Goal: Transaction & Acquisition: Purchase product/service

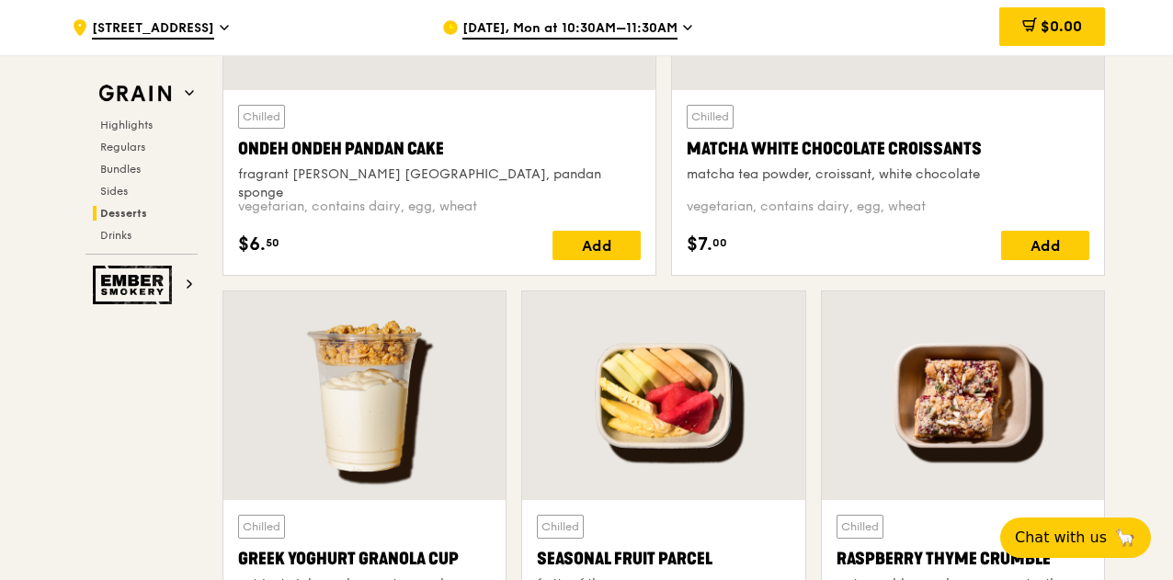
scroll to position [5794, 0]
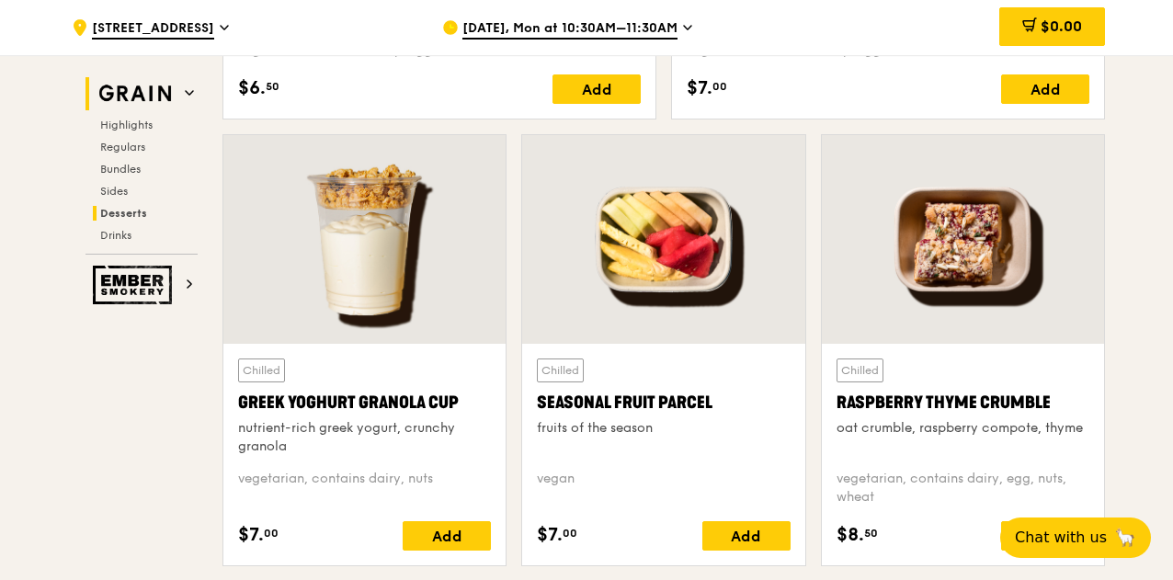
click at [188, 86] on span at bounding box center [189, 94] width 9 height 16
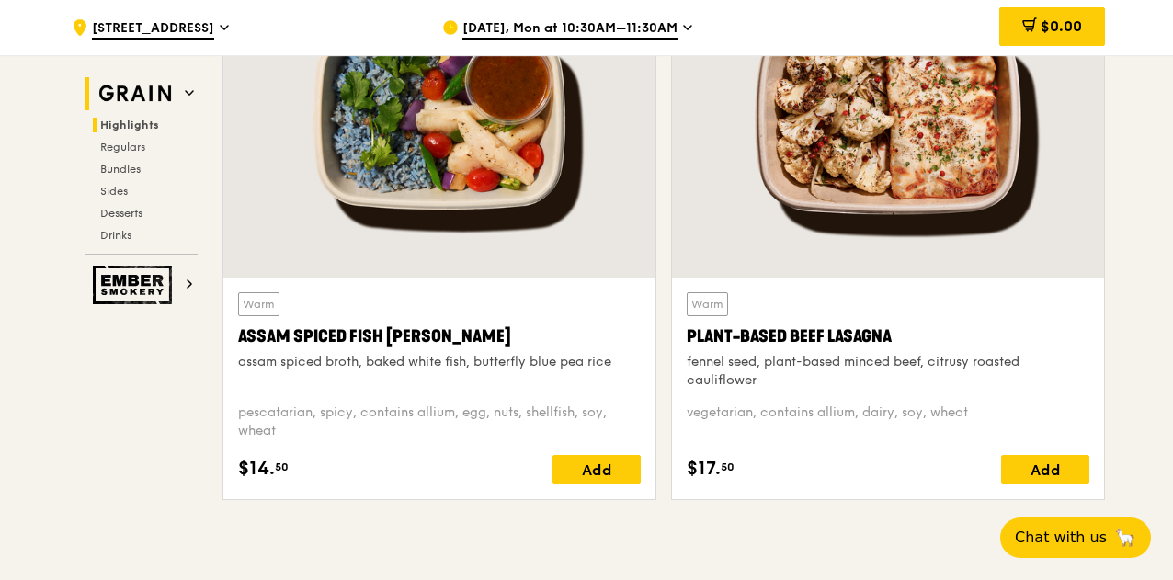
scroll to position [519, 0]
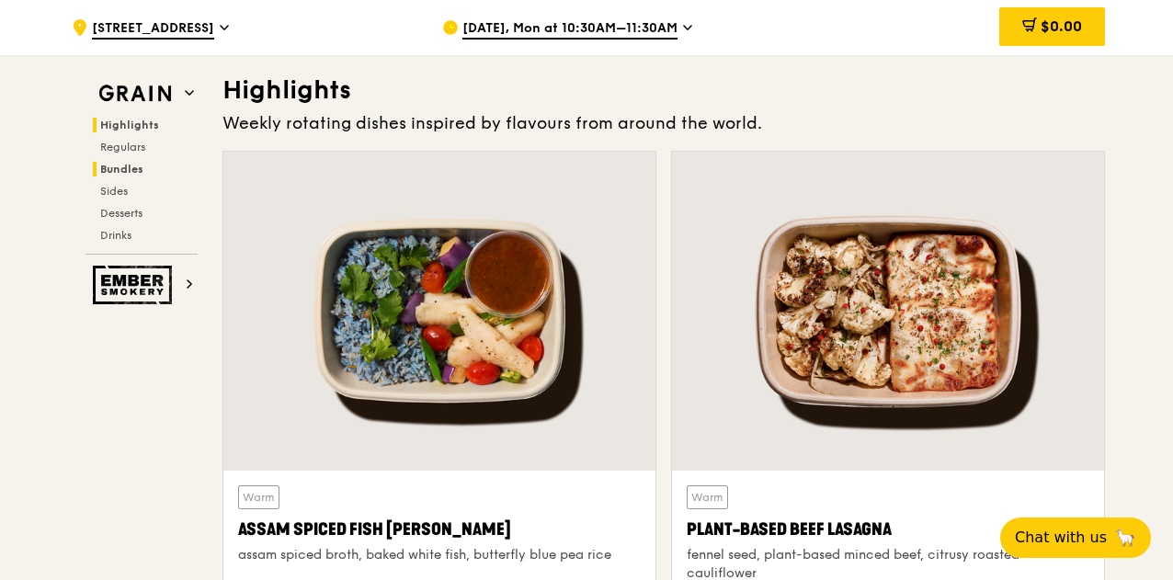
click at [117, 166] on span "Bundles" at bounding box center [121, 169] width 43 height 13
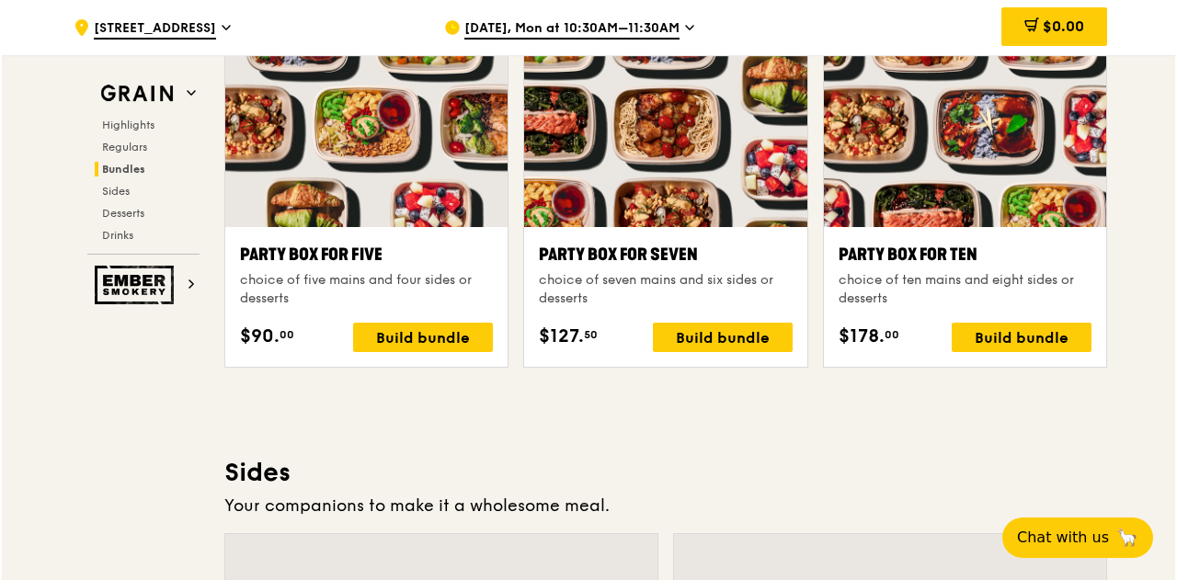
scroll to position [3674, 0]
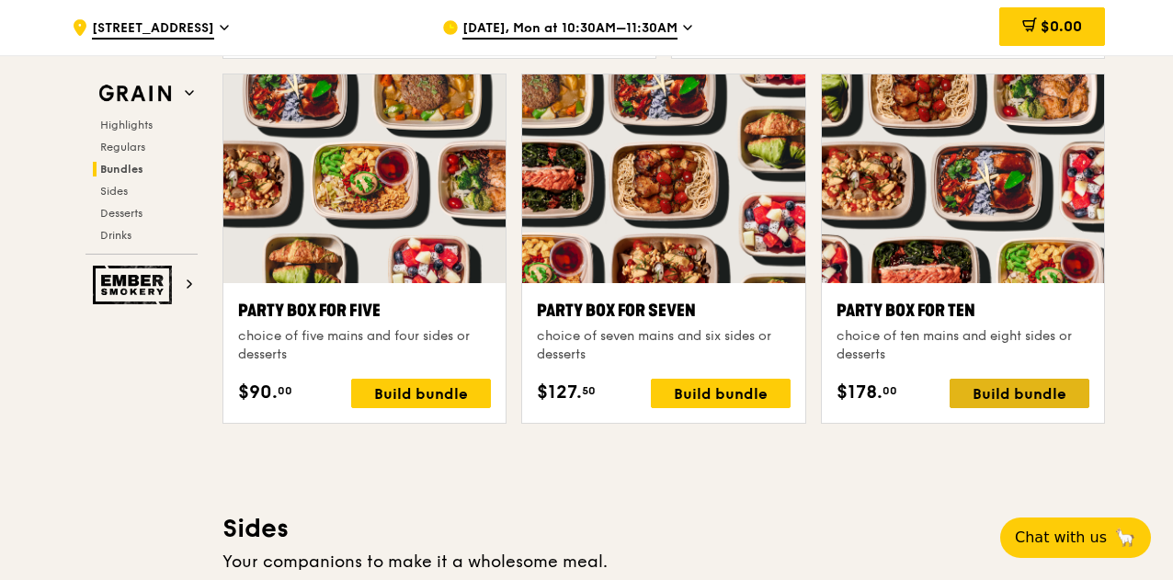
click at [1027, 387] on div "Build bundle" at bounding box center [1020, 393] width 140 height 29
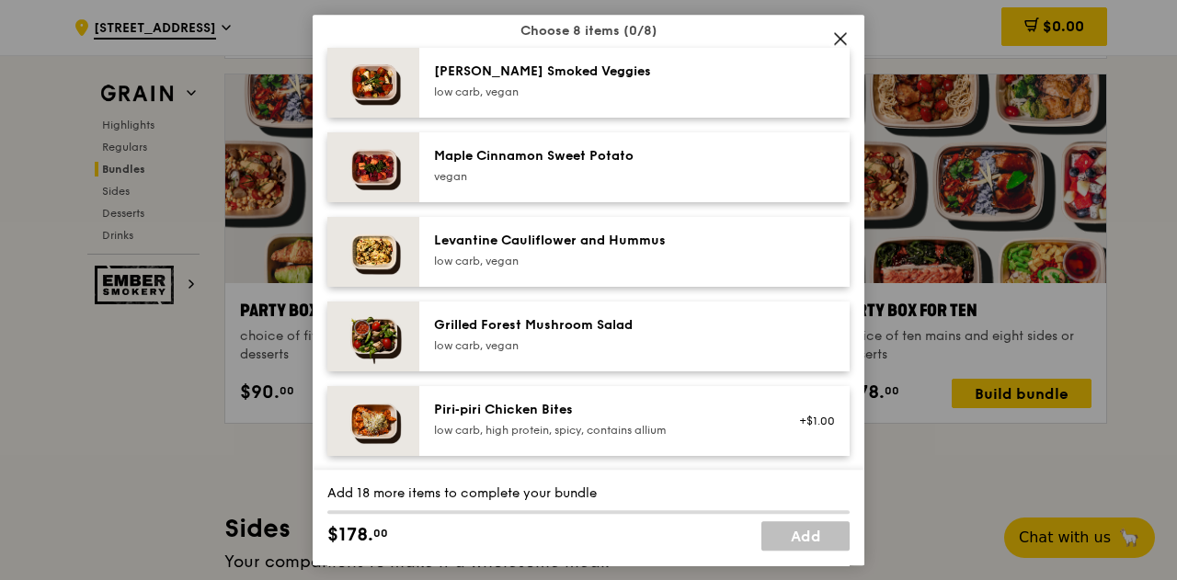
scroll to position [920, 0]
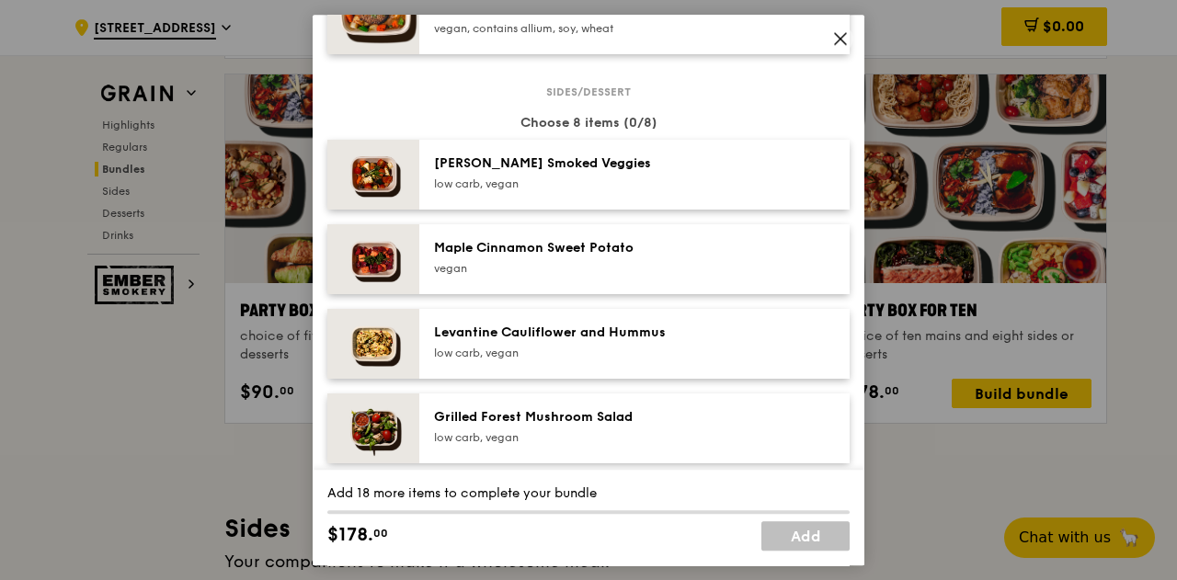
click at [780, 175] on div at bounding box center [810, 174] width 71 height 40
click at [486, 199] on div "[PERSON_NAME] Smoked Veggies low carb, vegan Remove" at bounding box center [634, 175] width 430 height 70
click at [486, 197] on div "[PERSON_NAME] Smoked Veggies low carb, vegan Remove" at bounding box center [634, 175] width 430 height 70
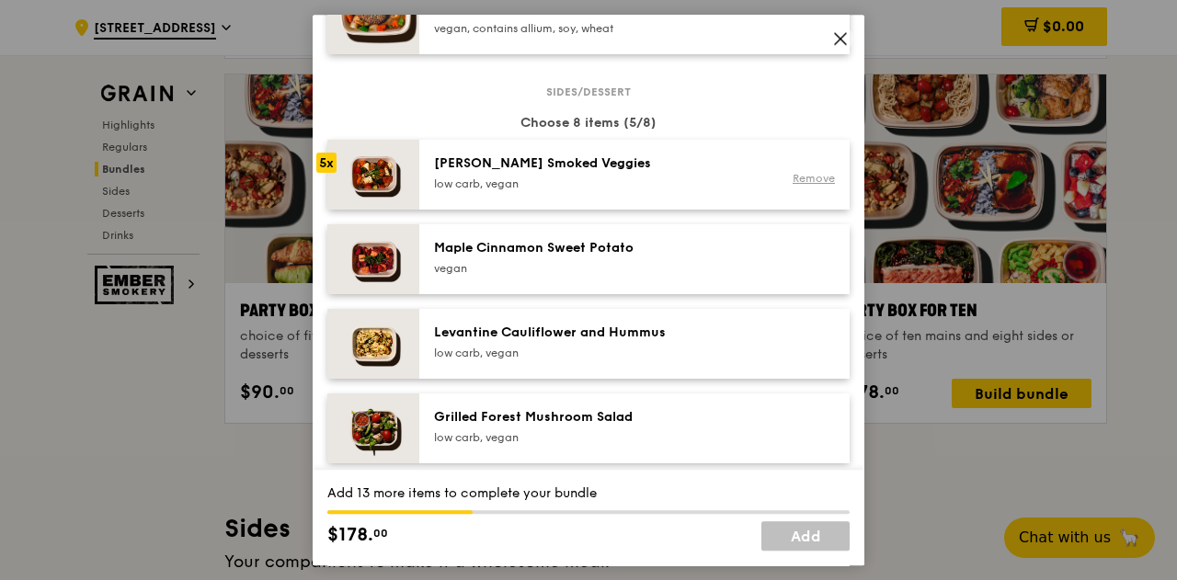
click at [800, 172] on link "Remove" at bounding box center [814, 178] width 42 height 13
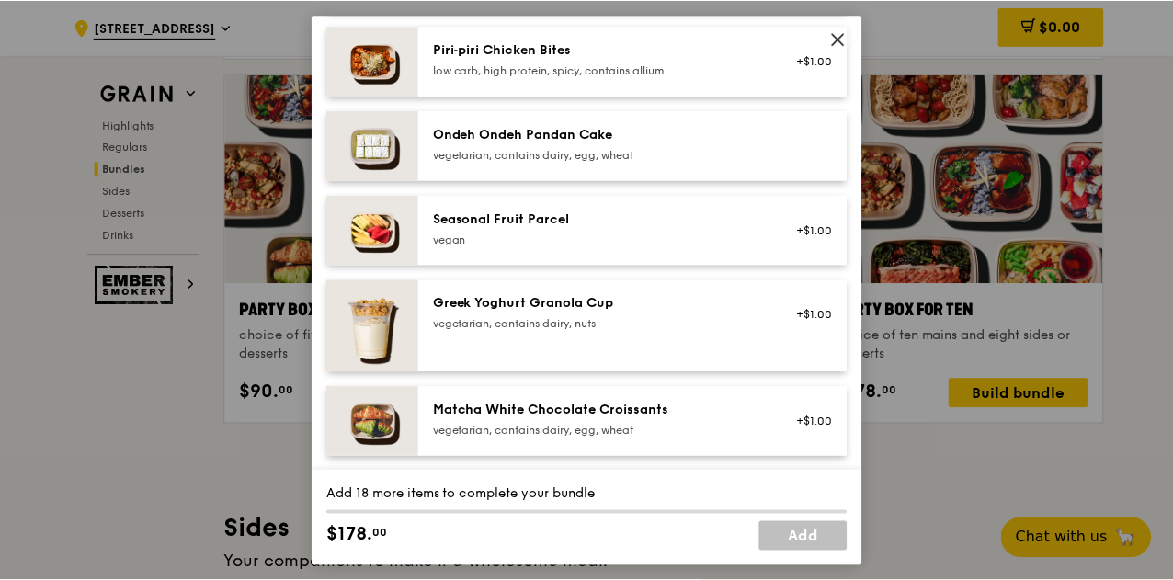
scroll to position [1379, 0]
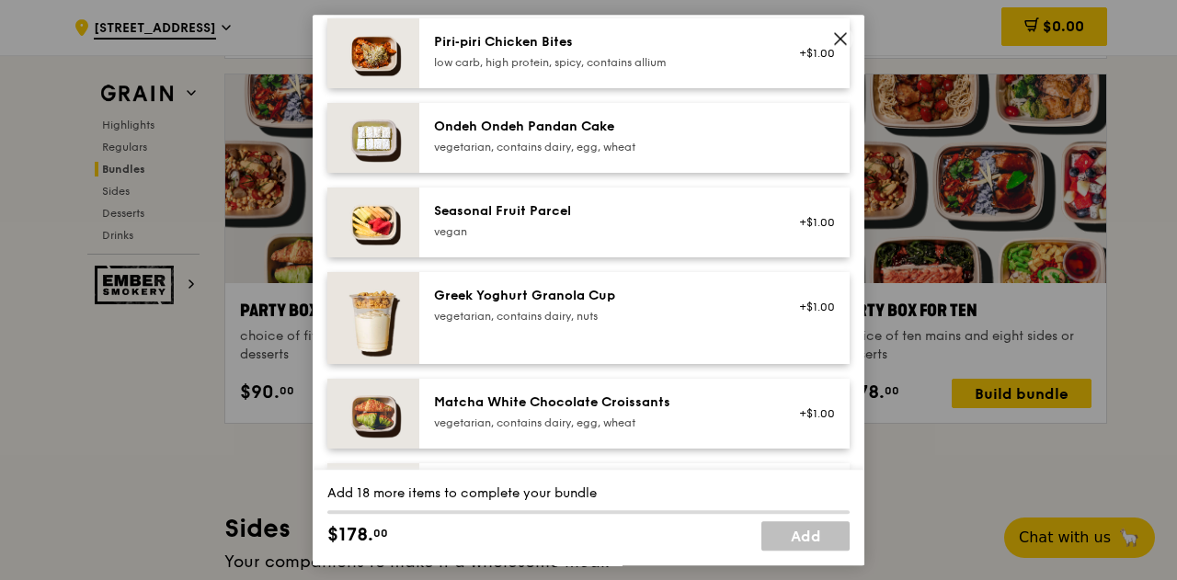
click at [841, 36] on icon at bounding box center [840, 38] width 17 height 17
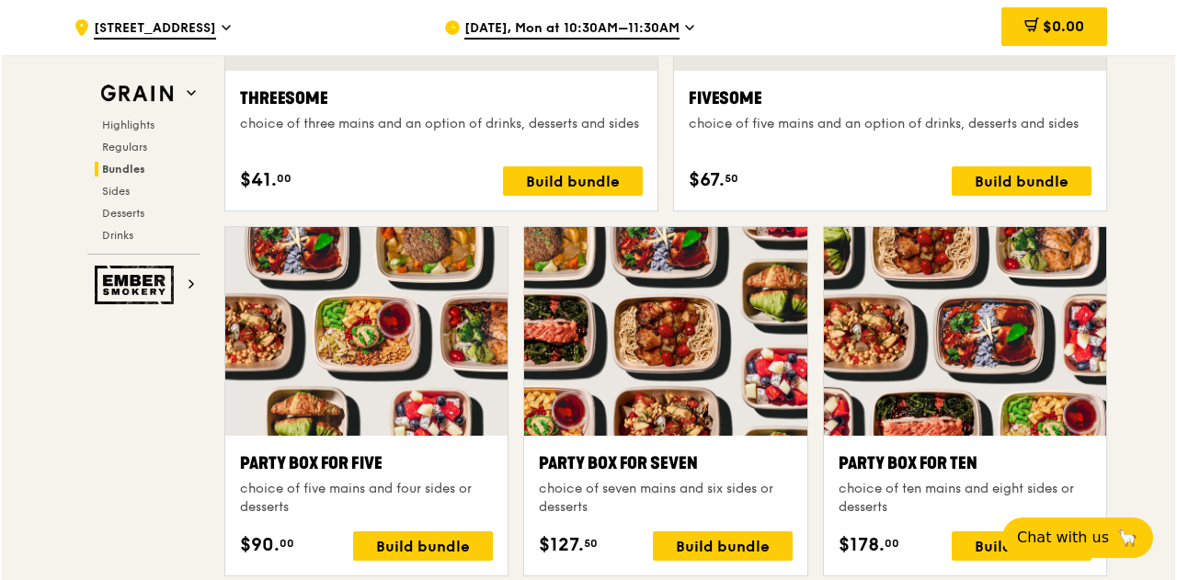
scroll to position [3862, 0]
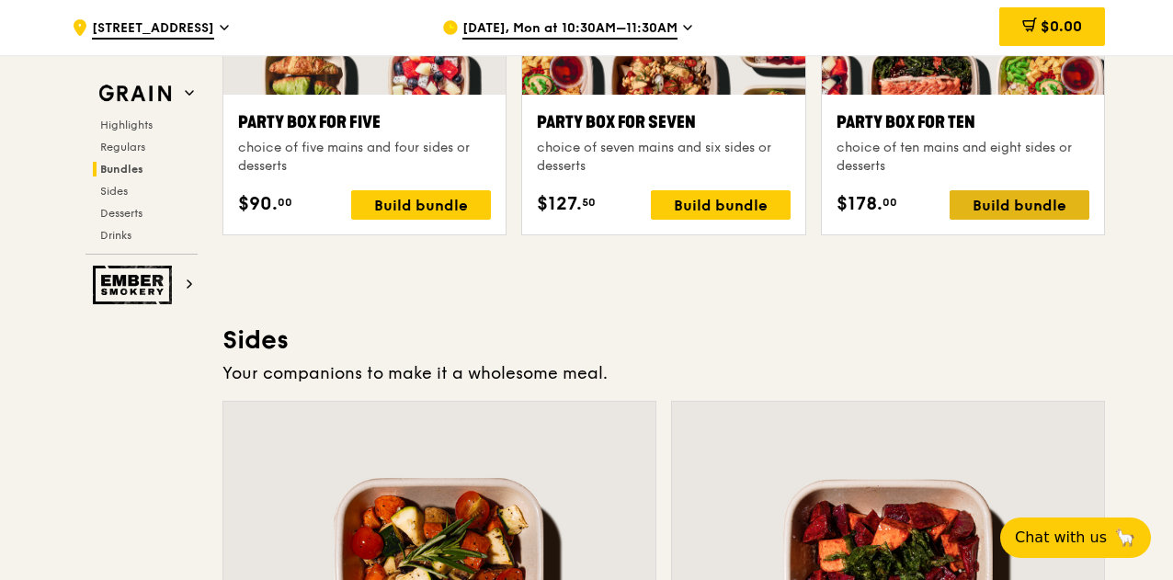
click at [1001, 198] on div "Build bundle" at bounding box center [1020, 204] width 140 height 29
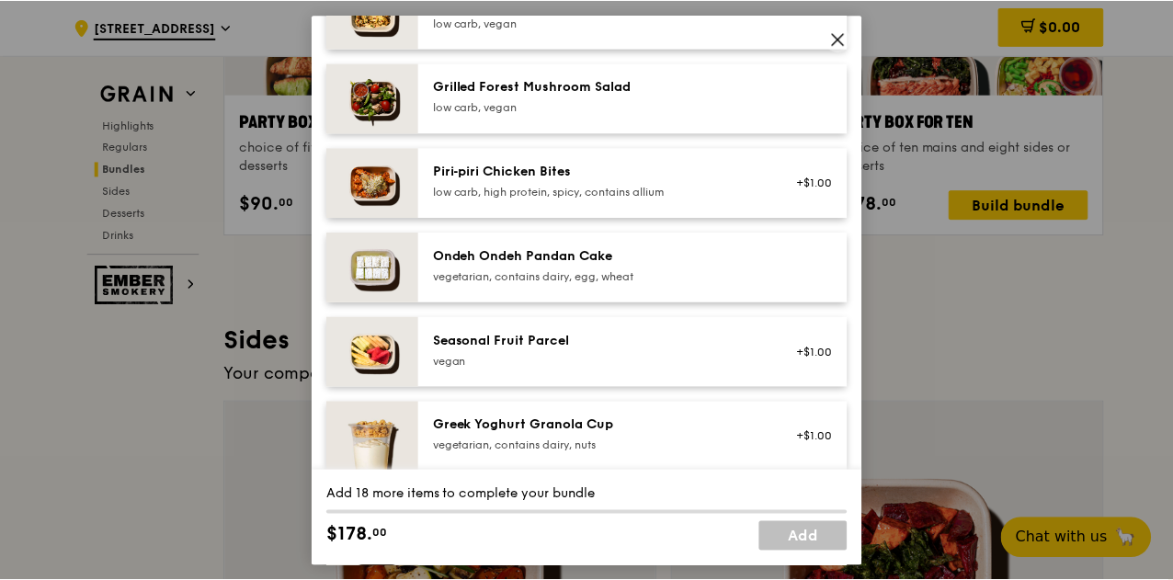
scroll to position [1379, 0]
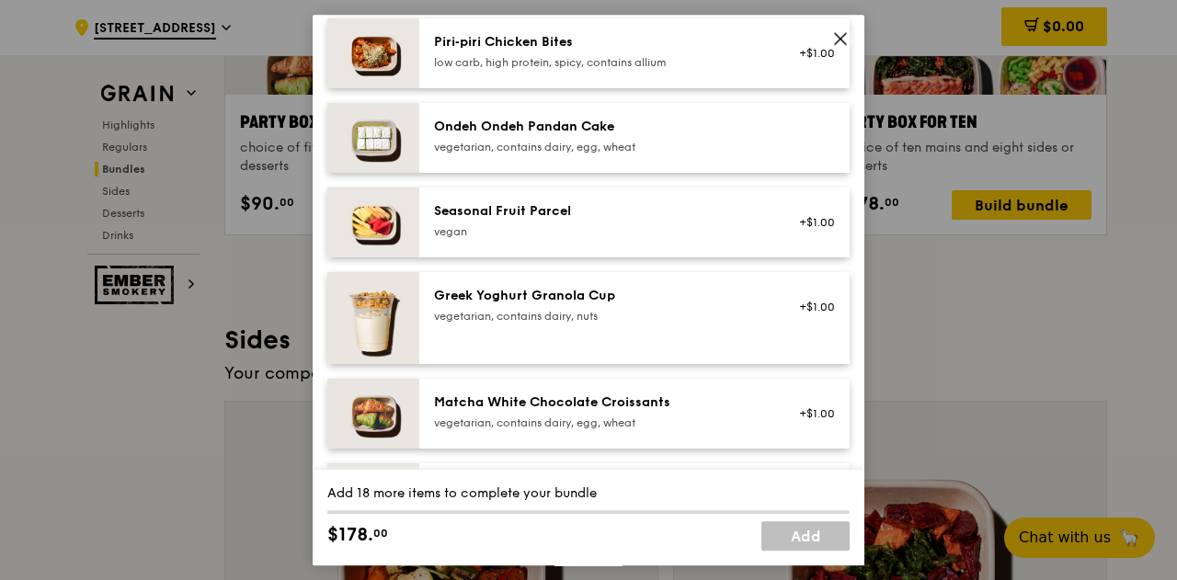
click at [848, 36] on icon at bounding box center [840, 38] width 17 height 17
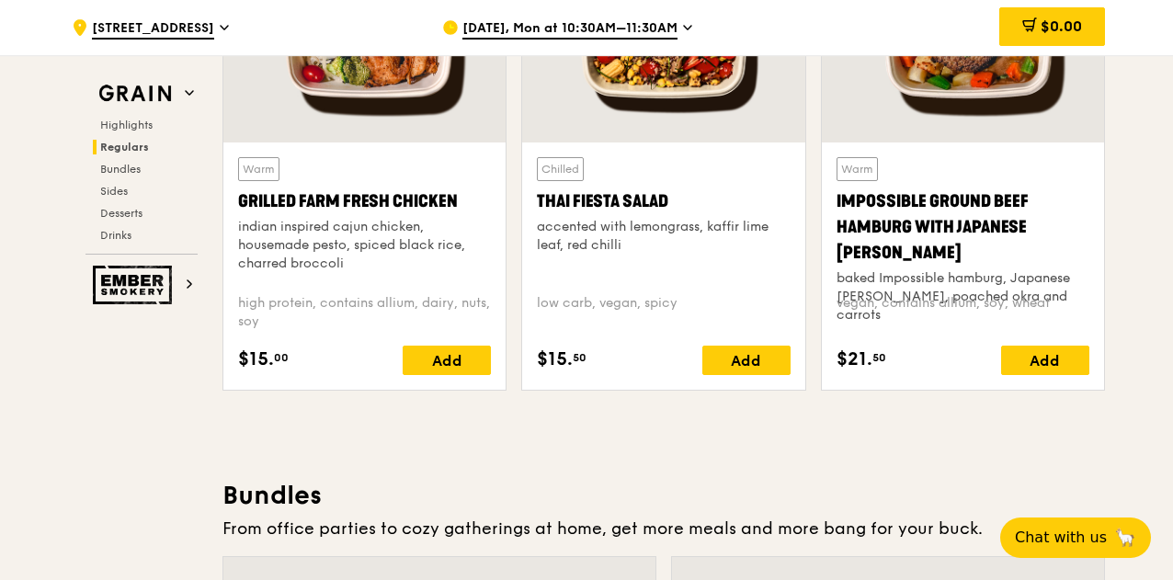
scroll to position [2115, 0]
